Goal: Task Accomplishment & Management: Manage account settings

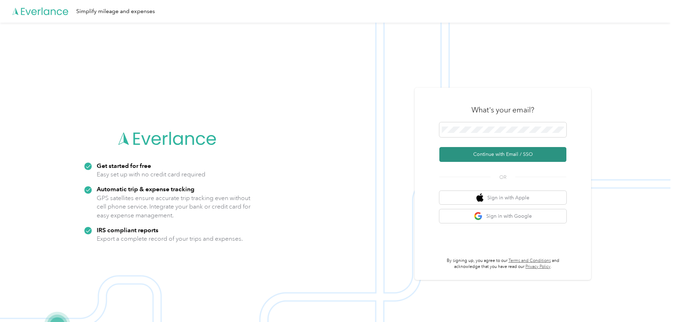
click at [488, 152] on button "Continue with Email / SSO" at bounding box center [502, 154] width 127 height 15
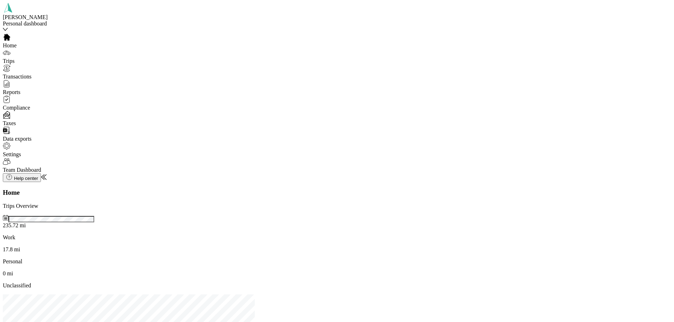
click at [32, 61] on div "Trips" at bounding box center [52, 57] width 99 height 16
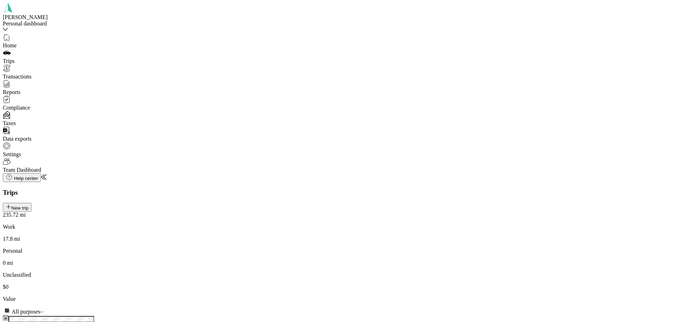
click at [31, 203] on button "New trip" at bounding box center [17, 207] width 29 height 9
click at [504, 200] on span "[GEOGRAPHIC_DATA][US_STATE], [GEOGRAPHIC_DATA]" at bounding box center [563, 198] width 148 height 6
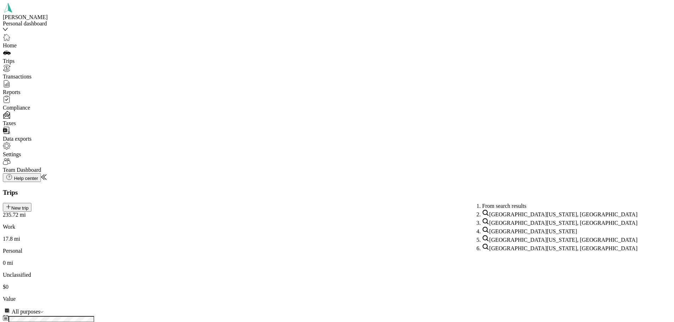
scroll to position [12, 0]
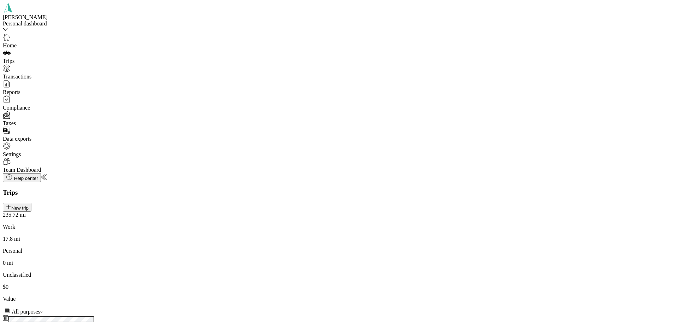
click at [508, 234] on span "[GEOGRAPHIC_DATA][US_STATE]" at bounding box center [533, 231] width 88 height 6
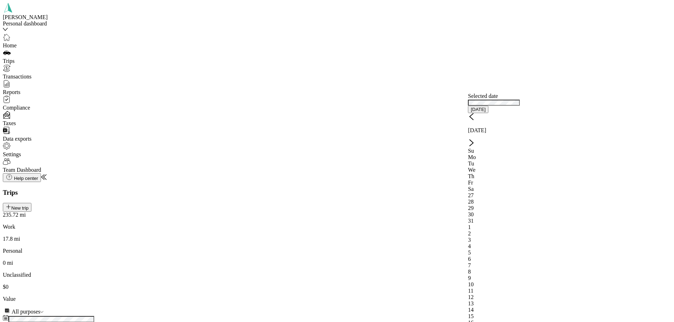
click at [520, 224] on div "1" at bounding box center [494, 227] width 52 height 6
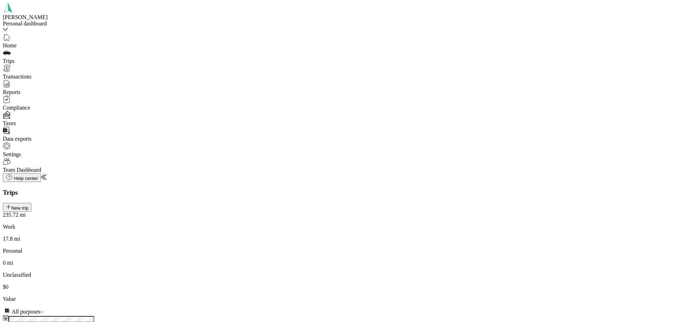
scroll to position [49, 0]
click at [500, 278] on span "Ford Expedition" at bounding box center [500, 275] width 37 height 6
click at [487, 262] on span "[DATE]" at bounding box center [491, 259] width 18 height 6
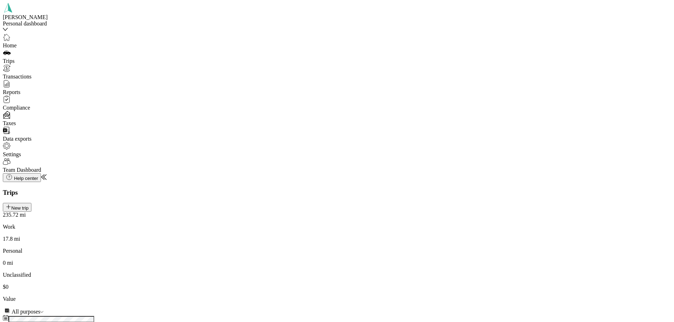
click at [486, 218] on span "Personal" at bounding box center [491, 219] width 19 height 6
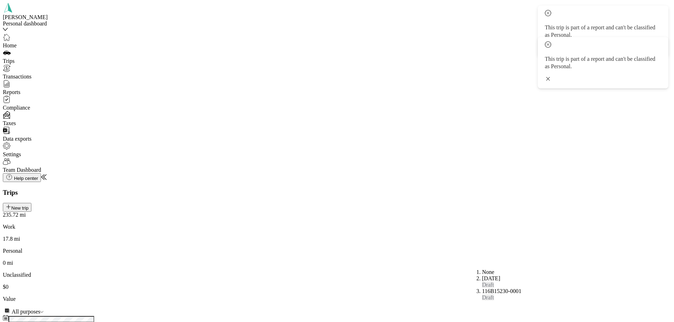
click at [551, 44] on icon at bounding box center [548, 47] width 6 height 6
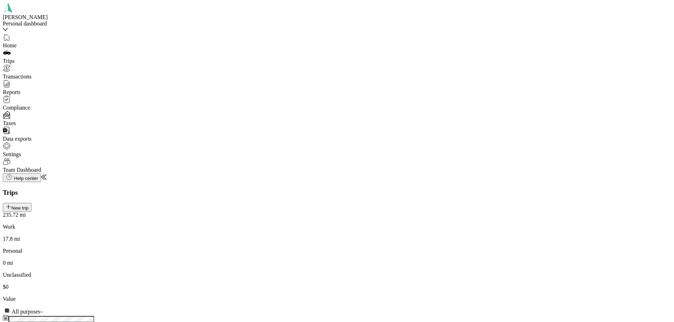
scroll to position [0, 0]
click at [31, 203] on button "New trip" at bounding box center [17, 207] width 29 height 9
click at [590, 188] on div "Trips New trip" at bounding box center [337, 199] width 668 height 23
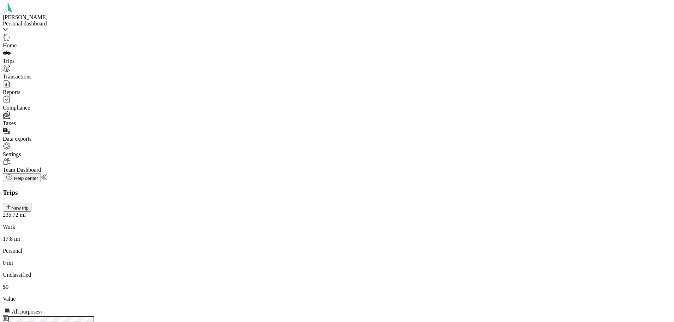
click at [31, 203] on button "New trip" at bounding box center [17, 207] width 29 height 9
click at [504, 201] on div "[GEOGRAPHIC_DATA][US_STATE]" at bounding box center [571, 196] width 179 height 8
click at [503, 216] on span "[GEOGRAPHIC_DATA][US_STATE], [GEOGRAPHIC_DATA]" at bounding box center [563, 213] width 148 height 6
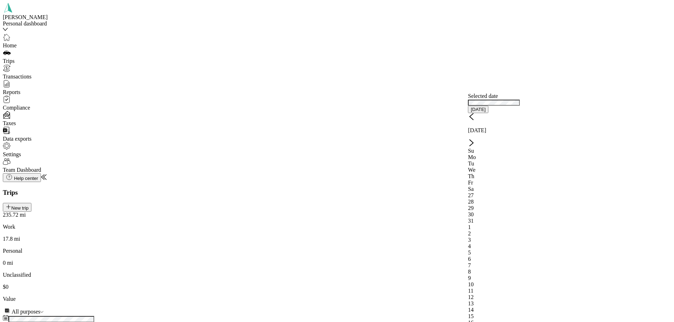
click at [520, 230] on div "2" at bounding box center [494, 233] width 52 height 6
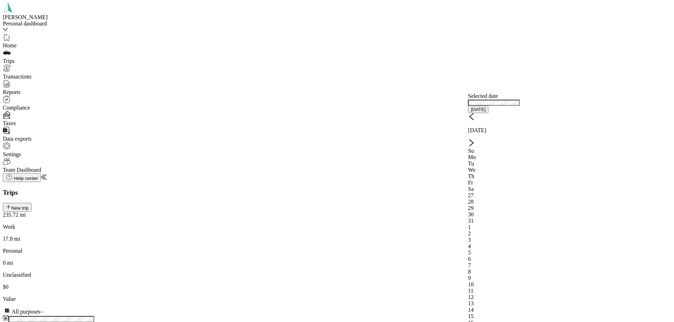
click at [487, 236] on div "3" at bounding box center [494, 239] width 52 height 6
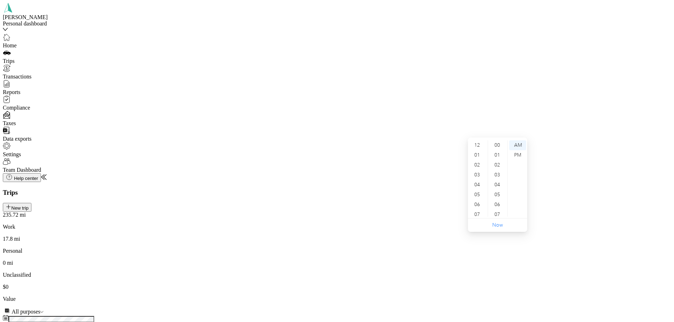
scroll to position [42, 0]
click at [478, 172] on div "07" at bounding box center [477, 172] width 17 height 10
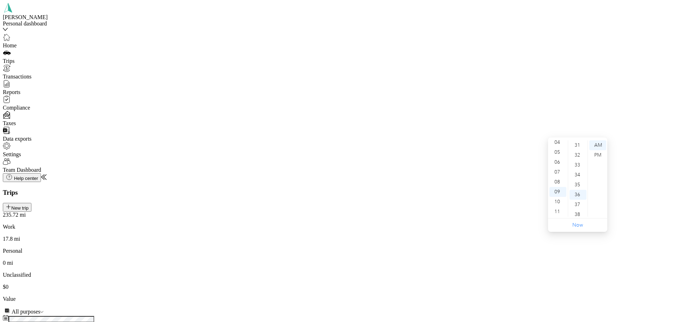
scroll to position [356, 0]
click at [492, 292] on div "Ford Expedition" at bounding box center [571, 289] width 179 height 6
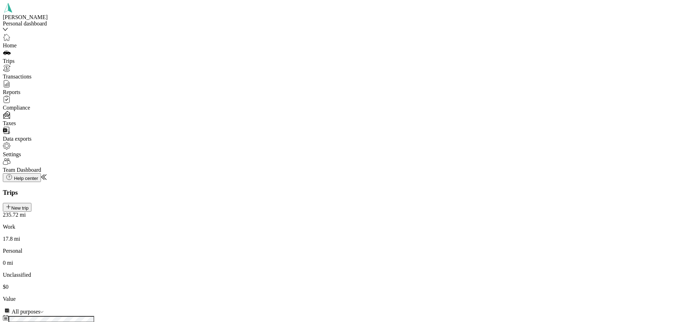
scroll to position [0, 0]
click at [31, 76] on span "Transactions" at bounding box center [17, 76] width 29 height 6
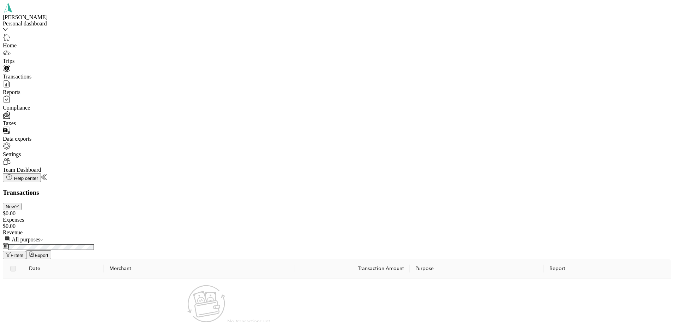
click at [16, 124] on span "Taxes" at bounding box center [9, 123] width 13 height 6
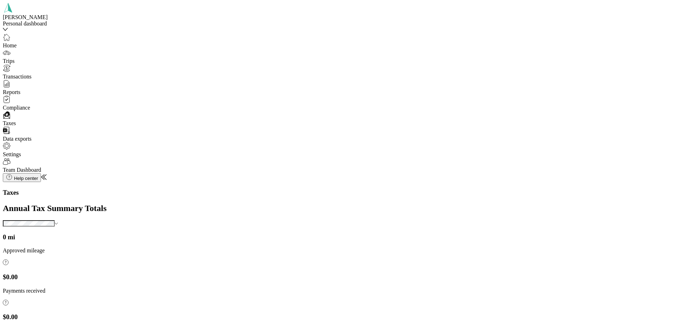
click at [21, 157] on span "Settings" at bounding box center [12, 154] width 18 height 6
